Goal: Check status

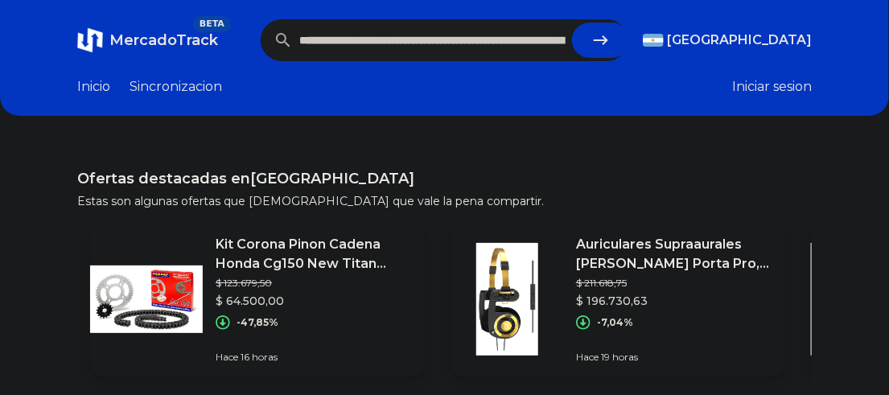
click at [602, 45] on icon "submit" at bounding box center [601, 40] width 19 height 19
type input "**********"
